Goal: Check status: Check status

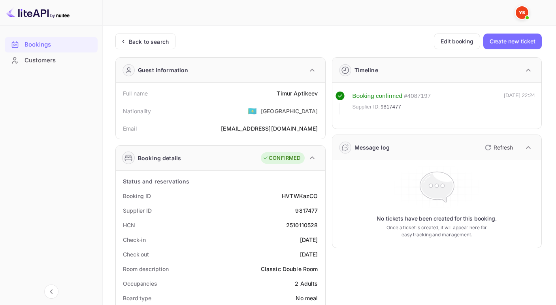
click at [135, 38] on div "Back to search" at bounding box center [149, 42] width 40 height 8
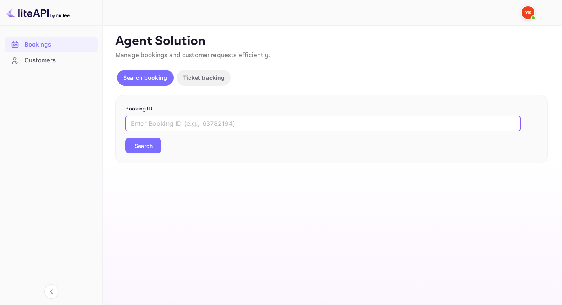
click at [134, 119] on input "text" at bounding box center [322, 124] width 395 height 16
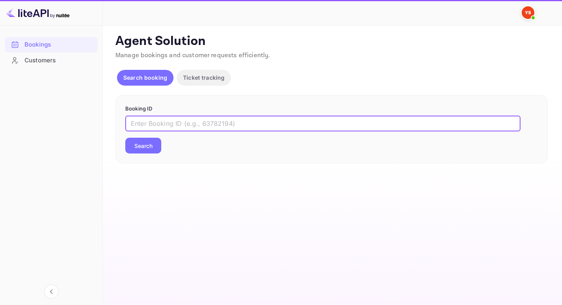
paste input "9818584"
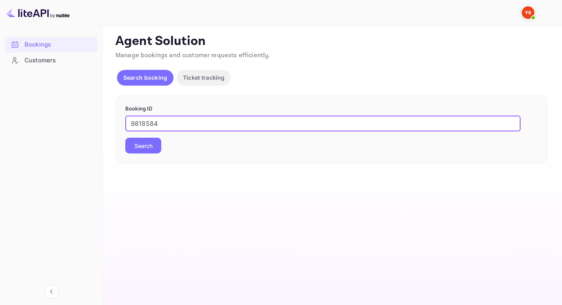
click at [131, 122] on input "9818584" at bounding box center [322, 124] width 395 height 16
type input "9818584"
click at [125, 138] on button "Search" at bounding box center [143, 146] width 36 height 16
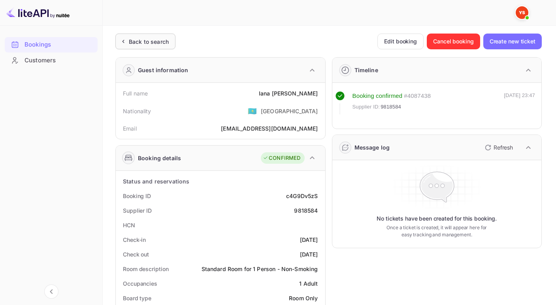
click at [133, 43] on div "Back to search" at bounding box center [149, 42] width 40 height 8
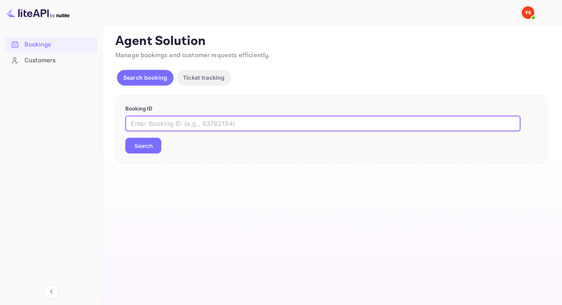
click at [147, 122] on input "text" at bounding box center [322, 124] width 395 height 16
paste input "9676566"
drag, startPoint x: 130, startPoint y: 124, endPoint x: 144, endPoint y: 128, distance: 14.5
click at [130, 124] on input "9676566" at bounding box center [322, 124] width 395 height 16
type input "9676566"
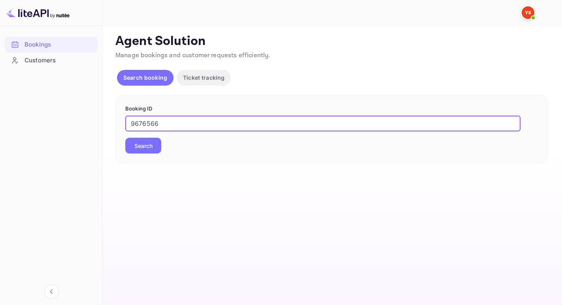
click at [125, 138] on button "Search" at bounding box center [143, 146] width 36 height 16
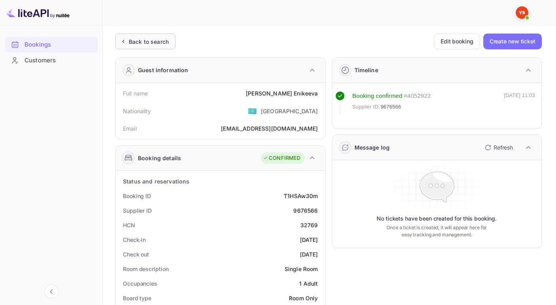
click at [146, 38] on div "Back to search" at bounding box center [149, 42] width 40 height 8
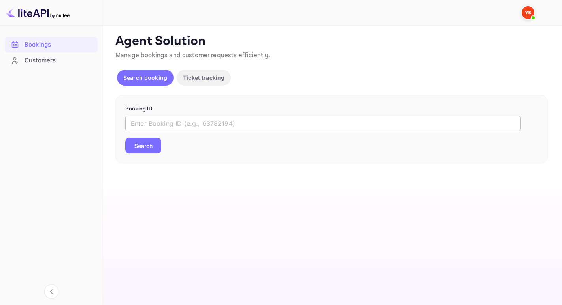
click at [138, 126] on input "text" at bounding box center [322, 124] width 395 height 16
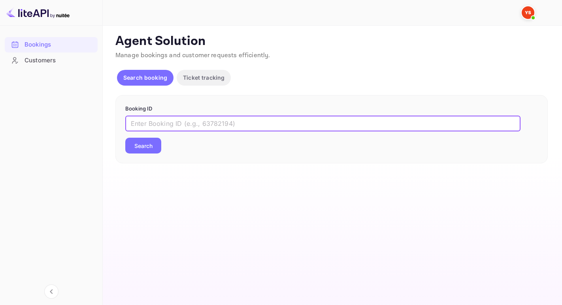
type input "v"
paste input "9783248"
click at [130, 123] on input "9783248" at bounding box center [322, 124] width 395 height 16
type input "9783248"
click at [125, 138] on button "Search" at bounding box center [143, 146] width 36 height 16
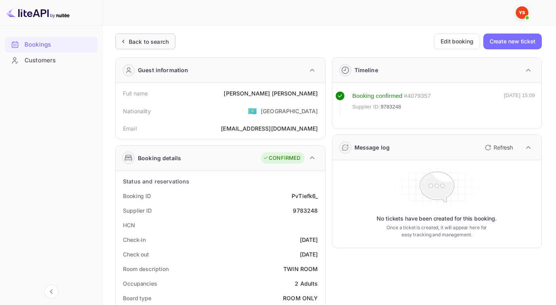
click at [146, 43] on div "Back to search" at bounding box center [149, 42] width 40 height 8
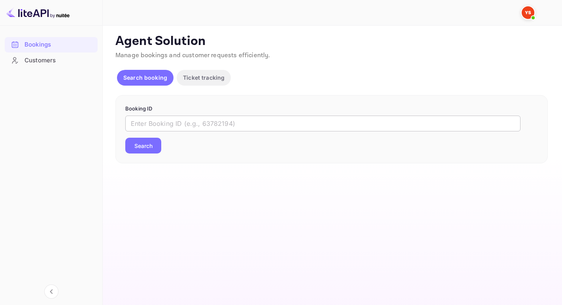
click at [134, 118] on input "text" at bounding box center [322, 124] width 395 height 16
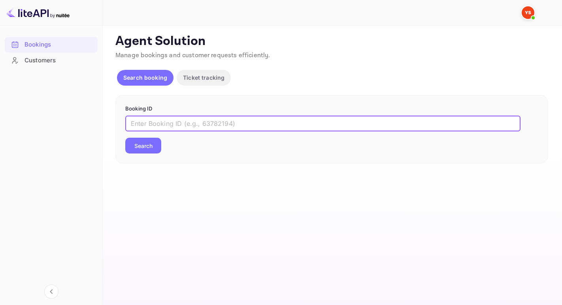
paste input "9850045"
click at [131, 124] on input "9850045" at bounding box center [322, 124] width 395 height 16
type input "9850045"
click at [125, 138] on button "Search" at bounding box center [143, 146] width 36 height 16
